Goal: Navigation & Orientation: Find specific page/section

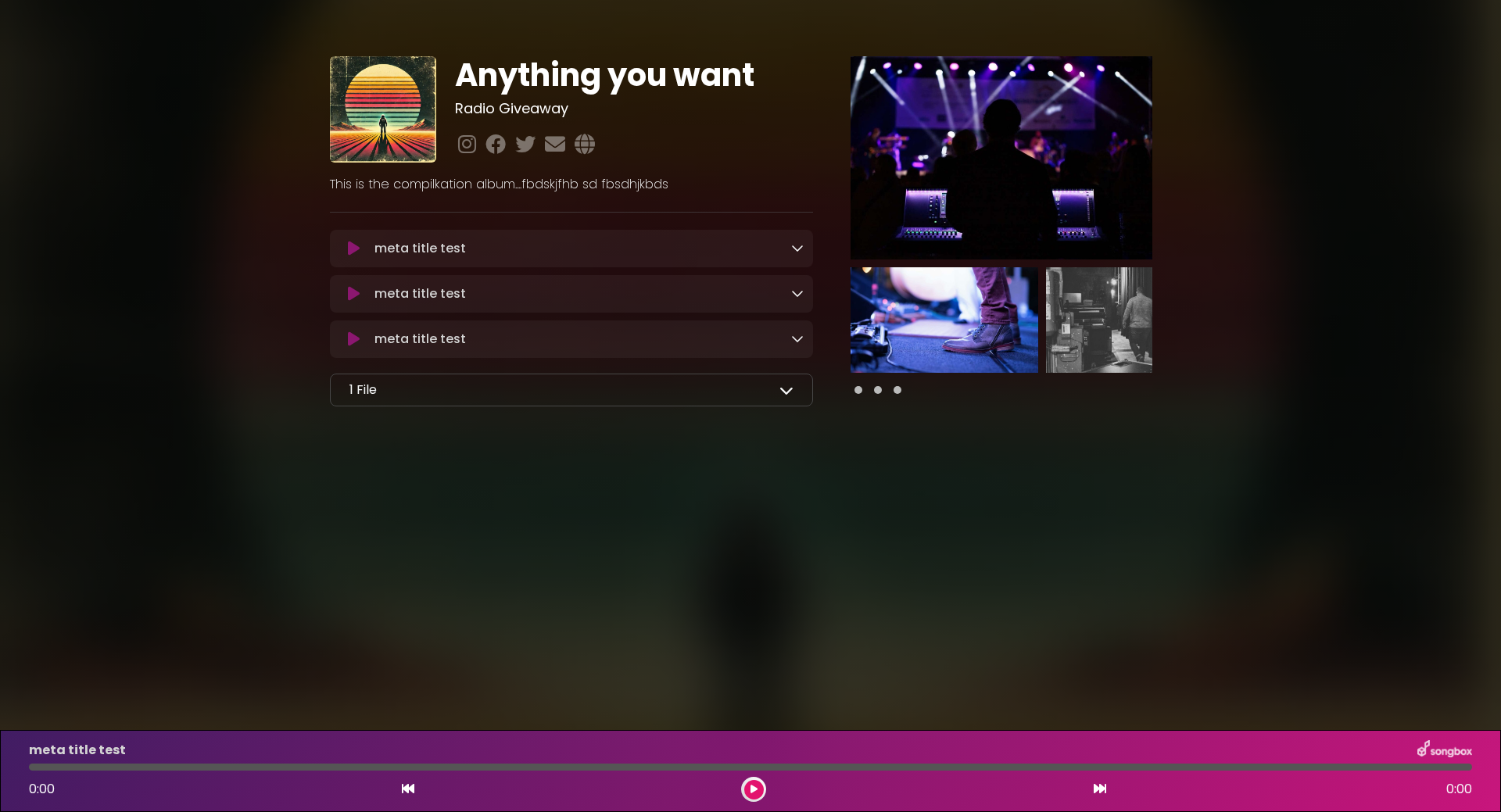
click at [387, 627] on body "× Anything you want Radio Giveaway" at bounding box center [750, 406] width 1501 height 812
click at [622, 249] on div "meta title test Loading Track..." at bounding box center [585, 249] width 435 height 19
click at [784, 246] on div "meta title test Loading Track..." at bounding box center [585, 249] width 435 height 19
click at [795, 250] on icon at bounding box center [797, 247] width 12 height 12
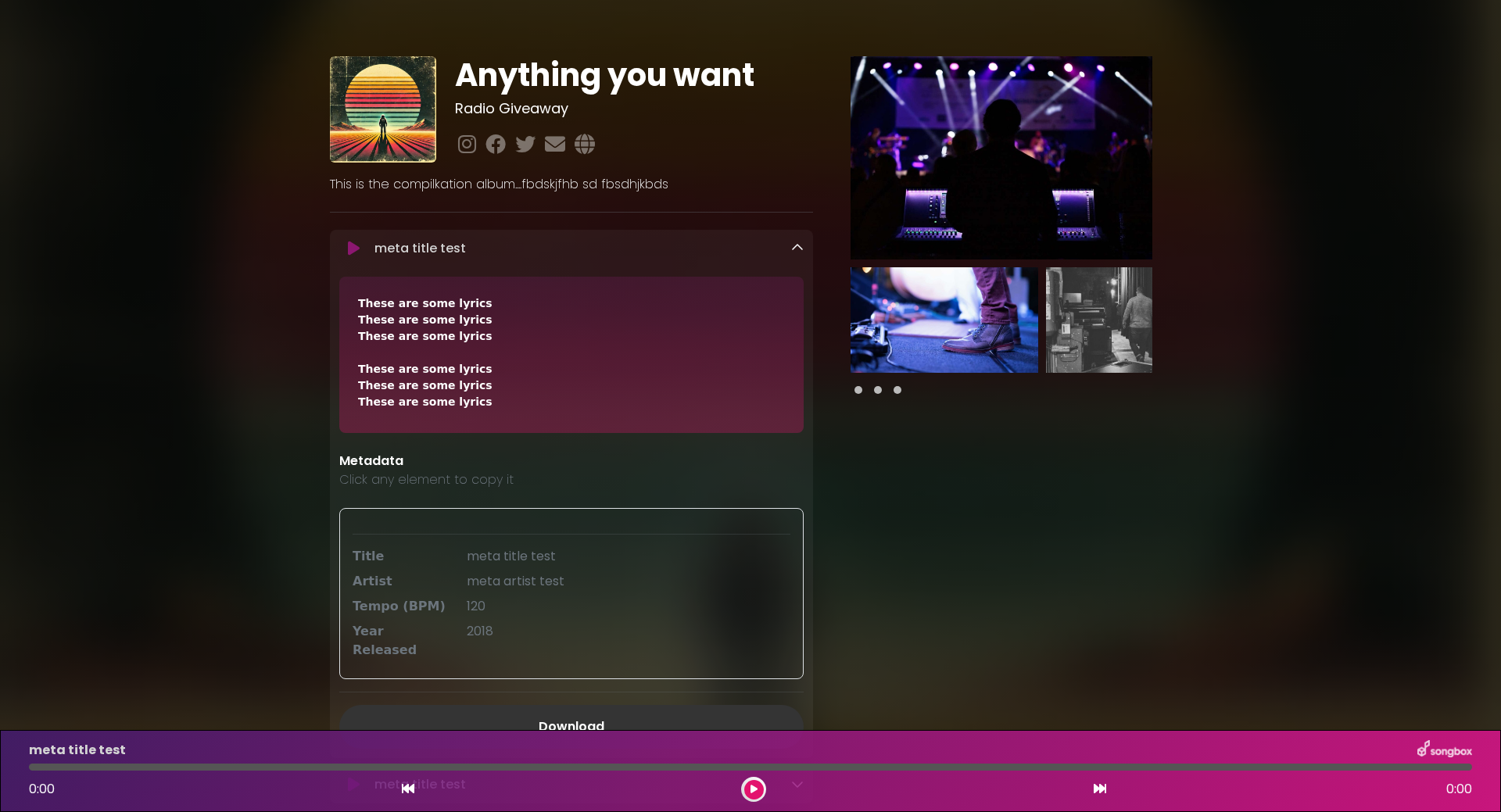
click at [795, 250] on icon at bounding box center [797, 247] width 12 height 12
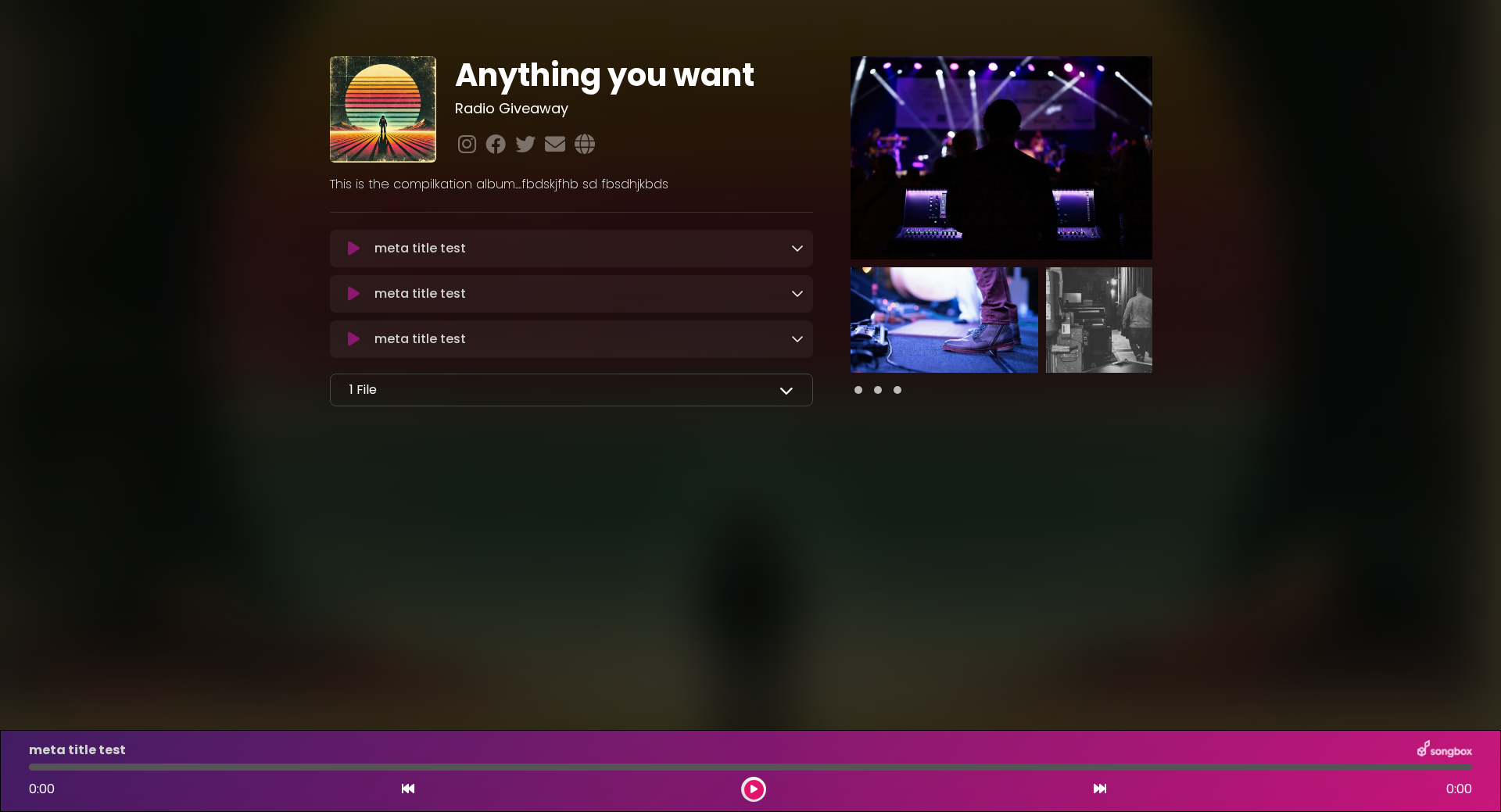
click at [469, 396] on div "1 File" at bounding box center [572, 390] width 444 height 19
click at [788, 395] on icon at bounding box center [787, 390] width 14 height 14
click at [112, 392] on div "Anything you want Radio Giveaway" at bounding box center [750, 248] width 1501 height 458
